Goal: Entertainment & Leisure: Consume media (video, audio)

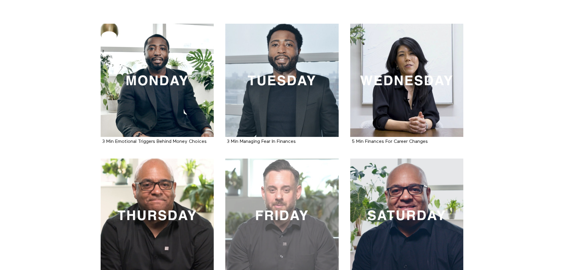
scroll to position [148, 0]
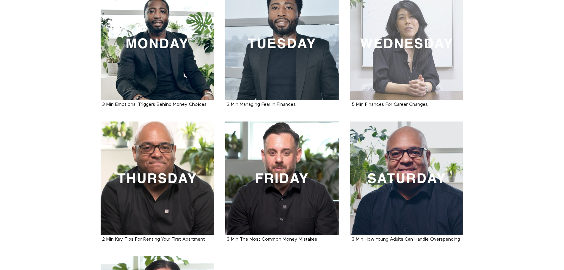
click at [407, 69] on div at bounding box center [406, 43] width 113 height 113
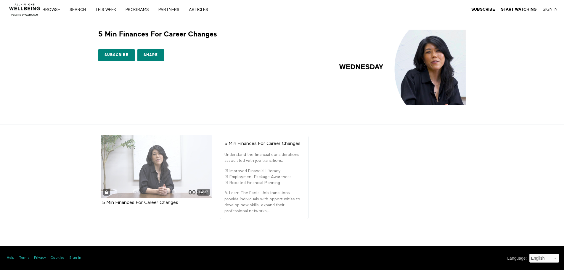
click at [140, 184] on div "04:37" at bounding box center [157, 166] width 112 height 63
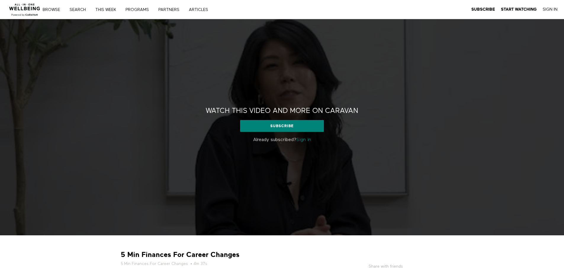
click at [310, 141] on link "Sign in" at bounding box center [303, 139] width 15 height 5
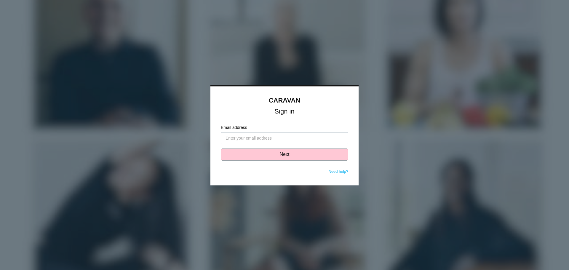
click at [300, 135] on input "Email address" at bounding box center [284, 138] width 127 height 12
drag, startPoint x: 296, startPoint y: 141, endPoint x: 299, endPoint y: 143, distance: 3.7
click at [296, 142] on input "Email address" at bounding box center [284, 138] width 127 height 12
type input "[PERSON_NAME][EMAIL_ADDRESS][PERSON_NAME][PERSON_NAME][DOMAIN_NAME]"
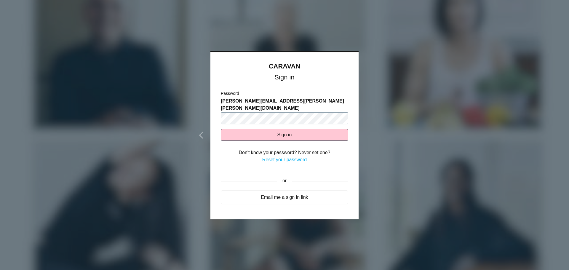
click at [221, 129] on button "Sign in" at bounding box center [284, 135] width 127 height 12
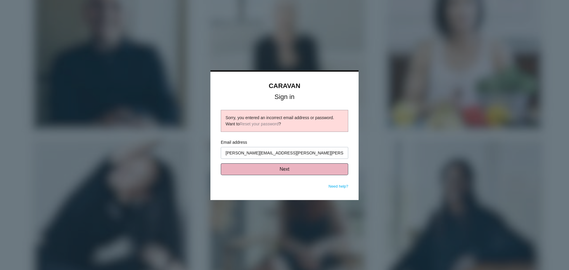
click at [284, 171] on button "Next" at bounding box center [284, 169] width 127 height 12
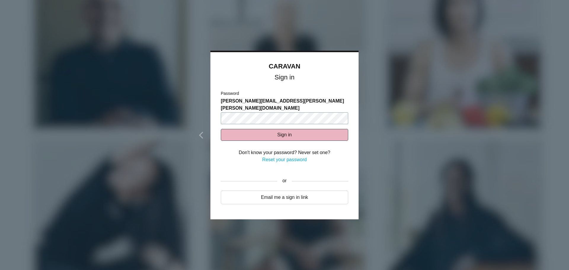
click at [221, 129] on button "Sign in" at bounding box center [284, 135] width 127 height 12
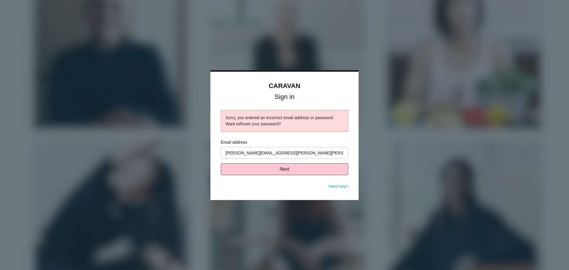
click at [267, 124] on link "Reset your password" at bounding box center [259, 123] width 39 height 5
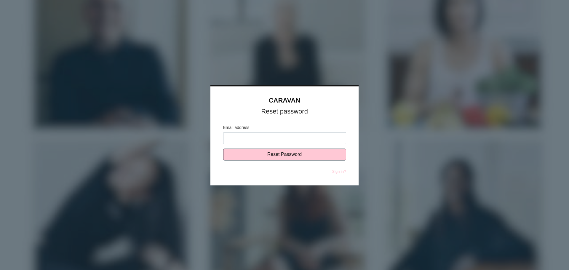
click at [274, 140] on input "Email address" at bounding box center [284, 138] width 123 height 12
type input "[PERSON_NAME][EMAIL_ADDRESS][PERSON_NAME][PERSON_NAME][DOMAIN_NAME]"
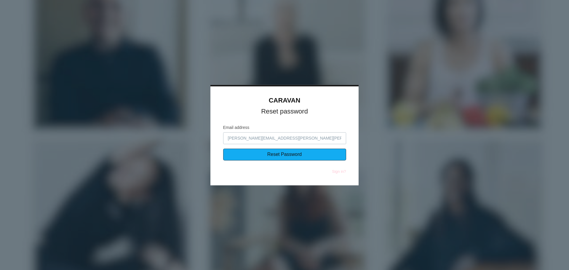
click at [276, 156] on input "Reset Password" at bounding box center [284, 154] width 123 height 12
type input "Sending..."
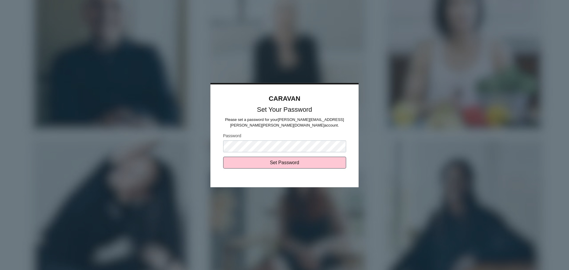
click at [223, 157] on input "Set Password" at bounding box center [284, 163] width 123 height 12
type input "Sending..."
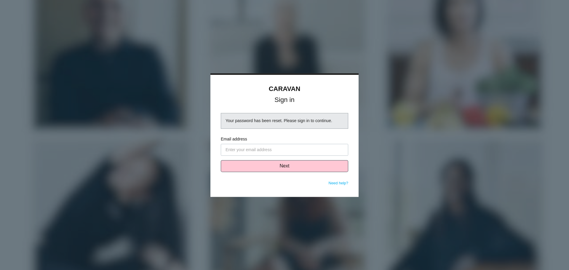
click at [241, 148] on input "Email address" at bounding box center [284, 150] width 127 height 12
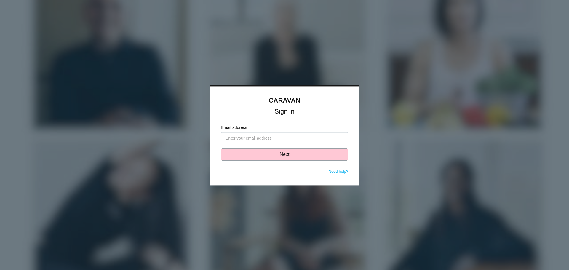
type input "[PERSON_NAME][EMAIL_ADDRESS][PERSON_NAME][PERSON_NAME][DOMAIN_NAME]"
click at [266, 155] on button "Next" at bounding box center [284, 154] width 127 height 12
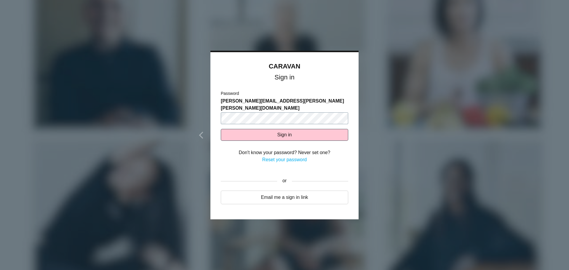
click at [221, 129] on button "Sign in" at bounding box center [284, 135] width 127 height 12
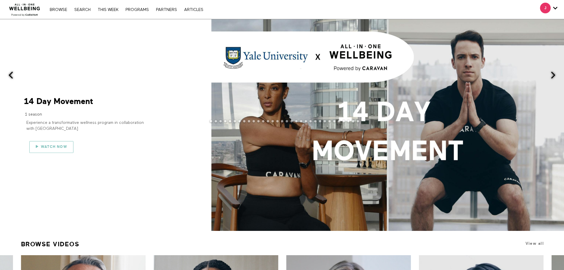
click at [48, 148] on span "Watch now" at bounding box center [48, 147] width 26 height 4
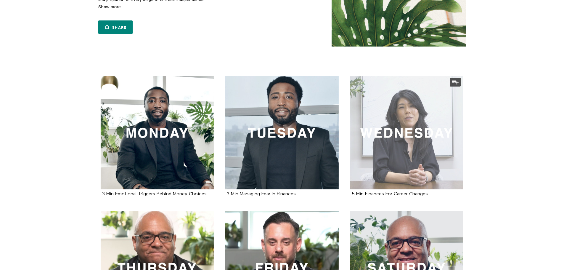
scroll to position [59, 0]
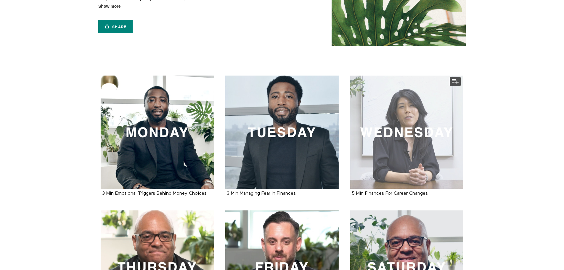
click at [400, 149] on div at bounding box center [406, 132] width 113 height 113
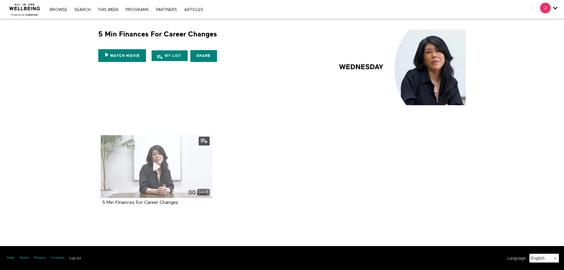
click at [155, 174] on span at bounding box center [156, 167] width 18 height 18
